Goal: Task Accomplishment & Management: Complete application form

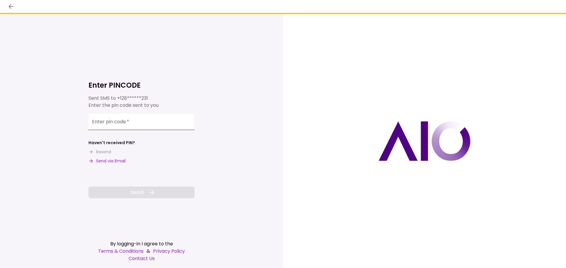
click at [166, 121] on input "Enter pin code   *" at bounding box center [141, 122] width 106 height 17
type input "******"
click at [124, 196] on button "Send" at bounding box center [141, 193] width 106 height 12
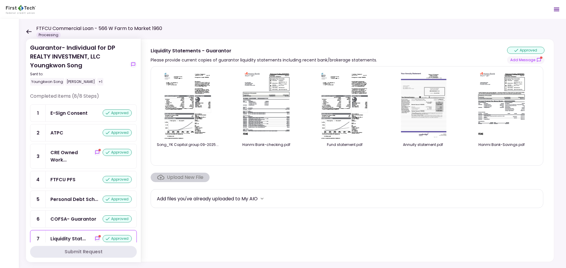
click at [30, 32] on icon at bounding box center [28, 31] width 5 height 4
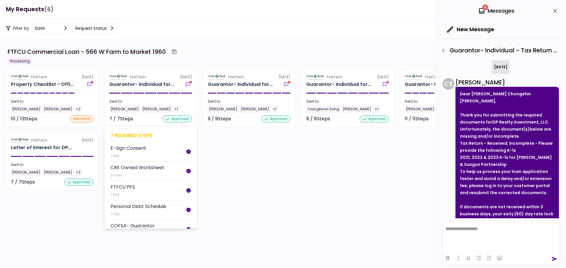
scroll to position [446, 0]
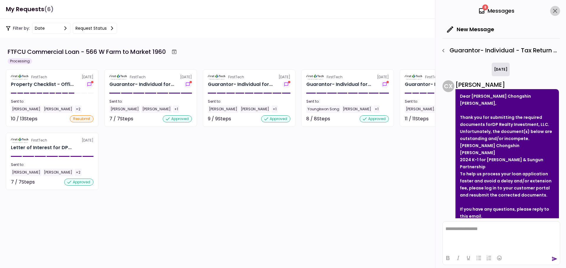
click at [553, 9] on icon "close" at bounding box center [554, 10] width 7 height 7
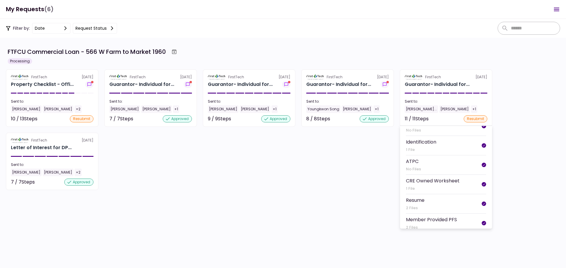
scroll to position [0, 0]
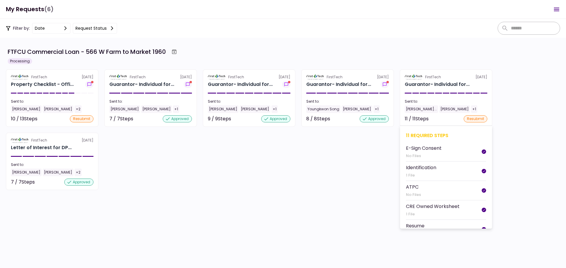
click at [434, 99] on section "FirstTech [DATE] Guarantor- Individual for... Sent to: [PERSON_NAME]... [PERSON…" at bounding box center [446, 98] width 93 height 57
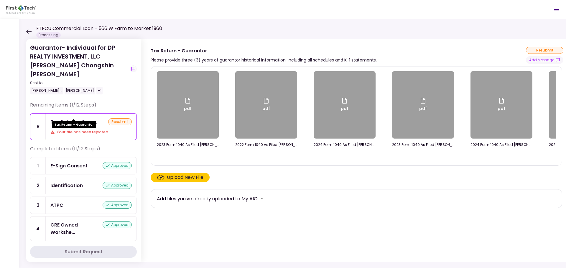
click at [77, 118] on div "Tax Return - Guar..." at bounding box center [73, 121] width 47 height 7
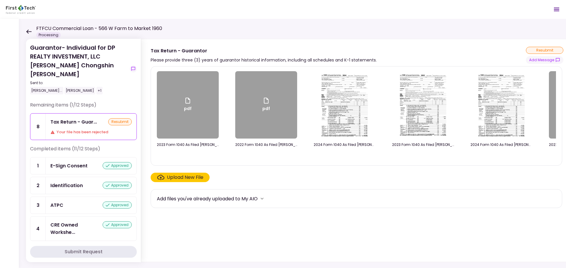
click at [109, 118] on div "resubmit" at bounding box center [120, 121] width 24 height 7
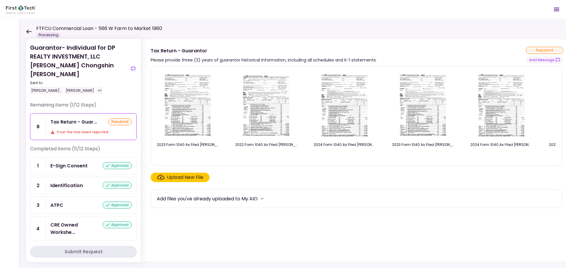
click at [90, 117] on div "Tax Return - Guar... resubmit Your file has been rejected" at bounding box center [91, 127] width 91 height 26
click at [75, 118] on div "Tax Return - Guar..." at bounding box center [73, 121] width 47 height 7
click at [195, 181] on div "Upload New File" at bounding box center [185, 177] width 37 height 7
click at [0, 0] on input "Upload New File" at bounding box center [0, 0] width 0 height 0
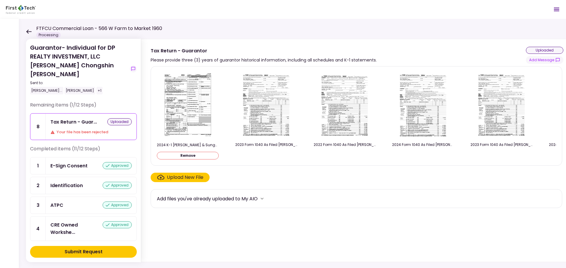
click at [82, 253] on div "Submit Request" at bounding box center [84, 252] width 38 height 7
